Goal: Transaction & Acquisition: Purchase product/service

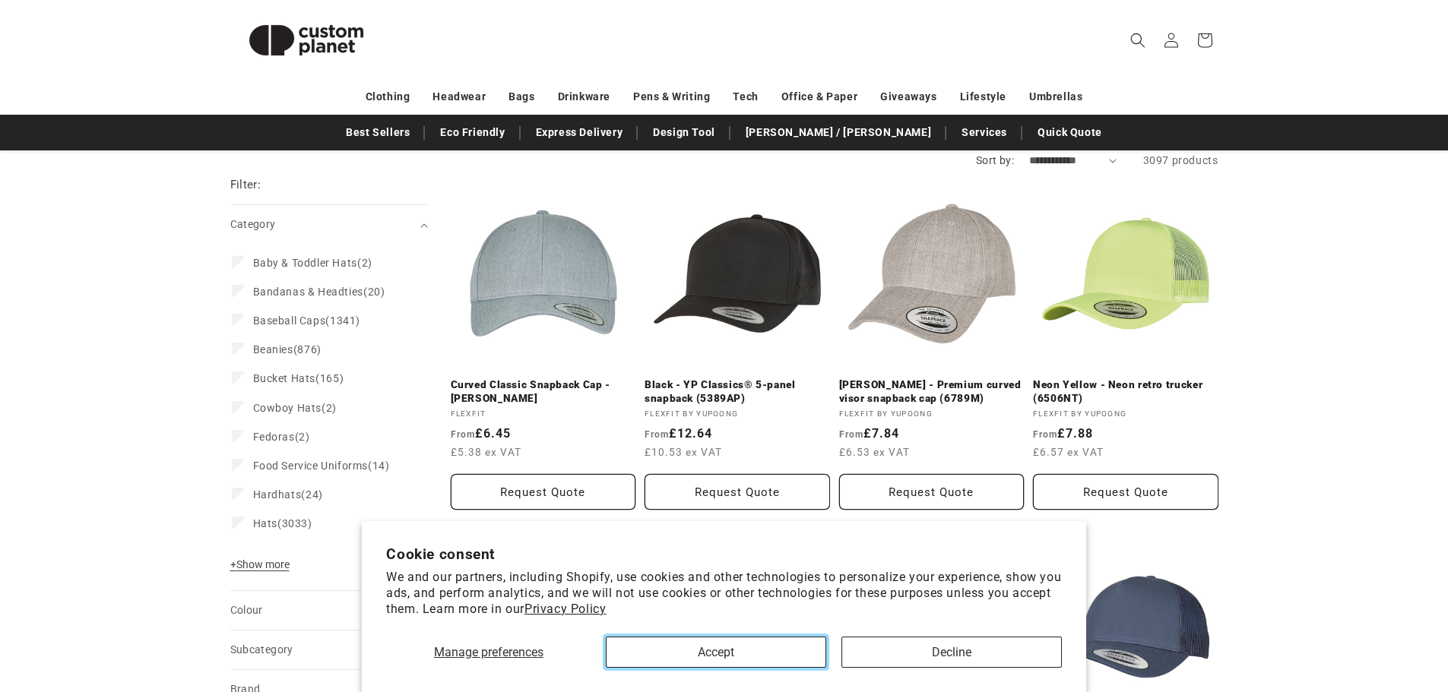
click at [733, 649] on button "Accept" at bounding box center [716, 652] width 220 height 31
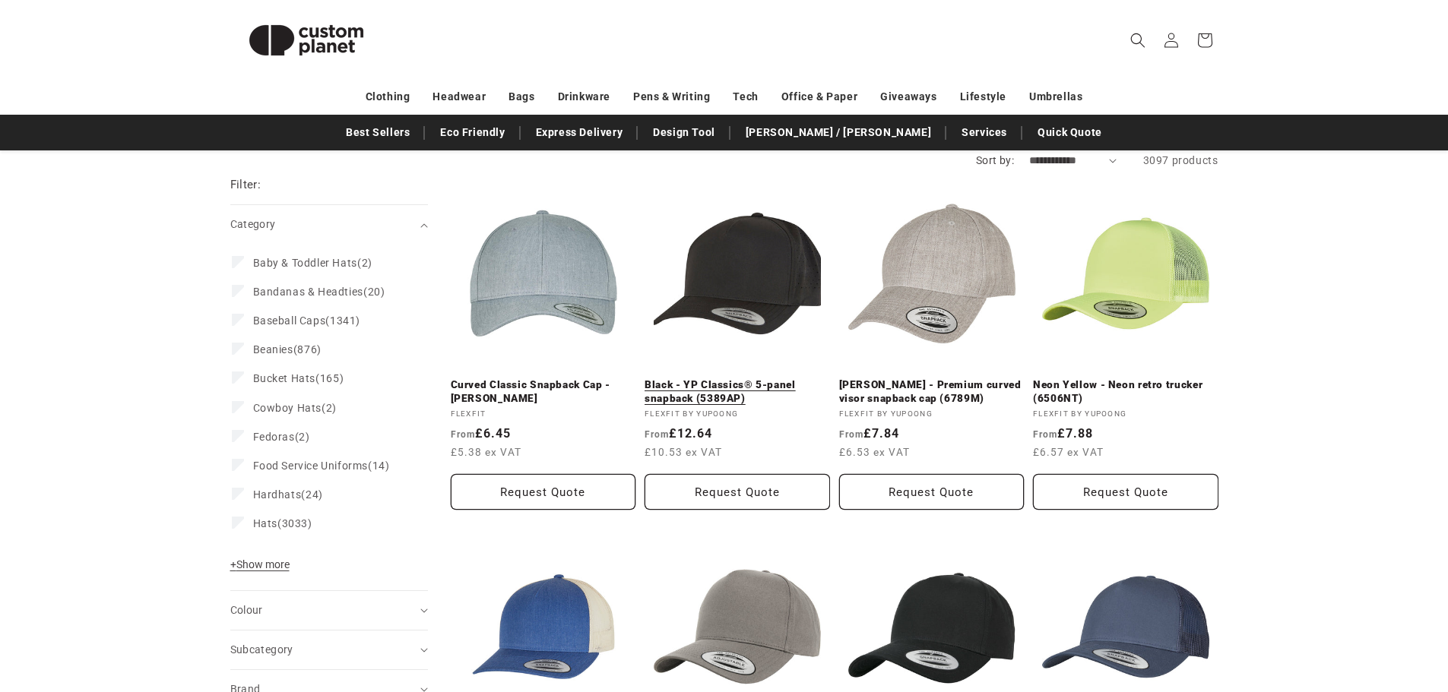
click at [726, 405] on link "Black - YP Classics® 5-panel snapback (5389AP)" at bounding box center [737, 392] width 185 height 27
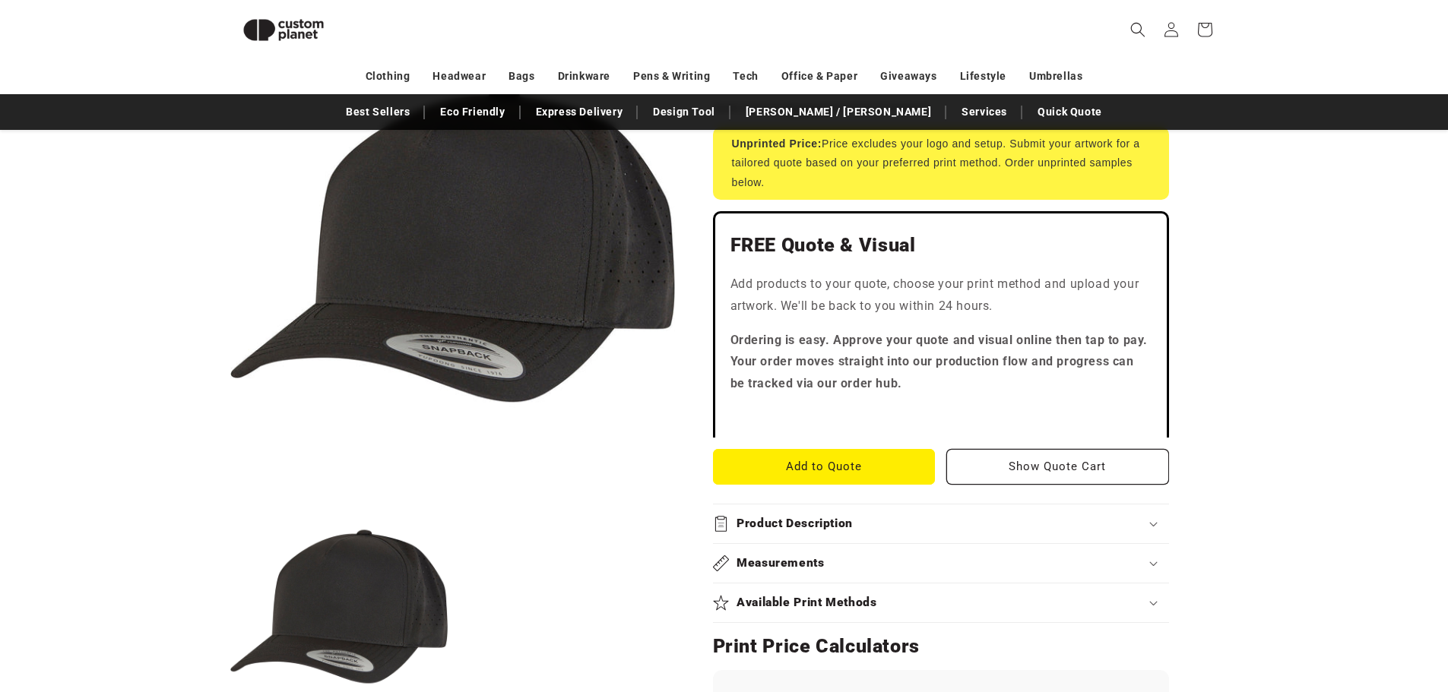
scroll to position [360, 0]
